Goal: Check status: Check status

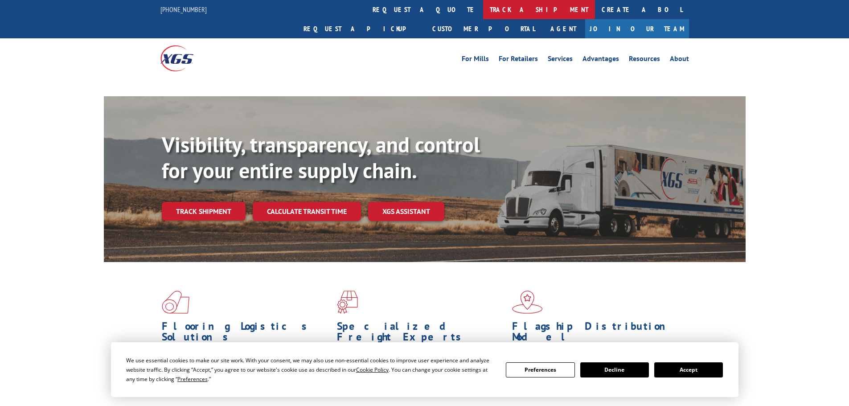
click at [483, 8] on link "track a shipment" at bounding box center [539, 9] width 112 height 19
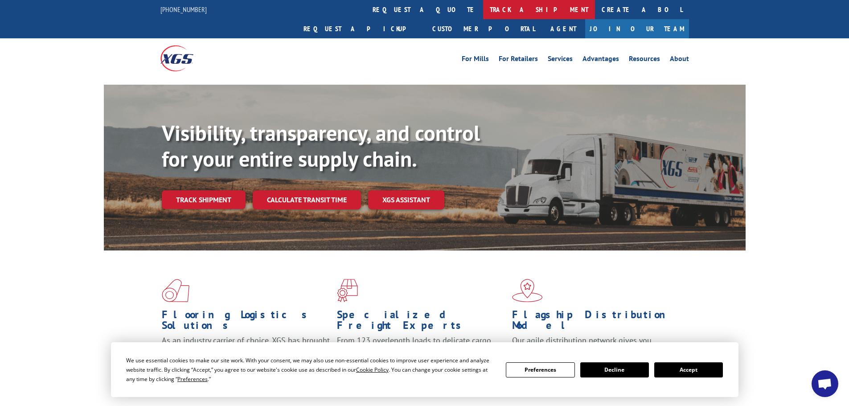
click at [483, 9] on link "track a shipment" at bounding box center [539, 9] width 112 height 19
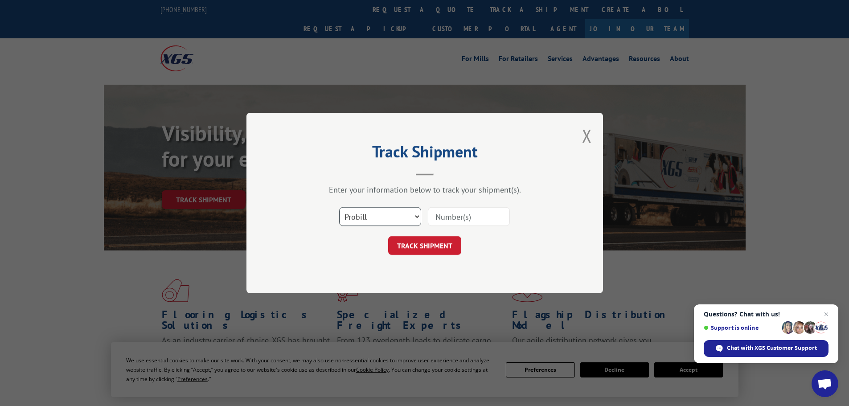
click at [357, 216] on select "Select category... Probill BOL PO" at bounding box center [380, 216] width 82 height 19
select select "po"
click at [339, 207] on select "Select category... Probill BOL PO" at bounding box center [380, 216] width 82 height 19
click at [440, 215] on input at bounding box center [469, 216] width 82 height 19
paste input "21520230"
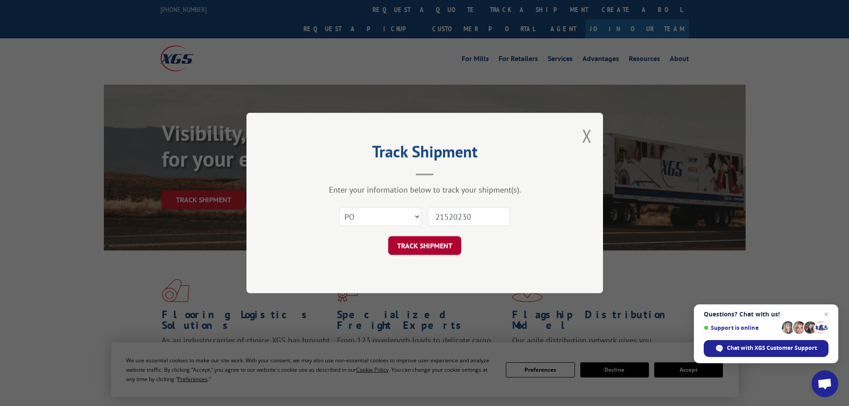
type input "21520230"
click at [428, 248] on button "TRACK SHIPMENT" at bounding box center [424, 245] width 73 height 19
